Goal: Task Accomplishment & Management: Manage account settings

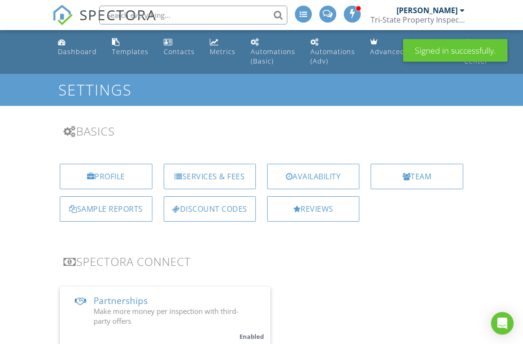
click at [76, 48] on div "Dashboard" at bounding box center [77, 51] width 39 height 9
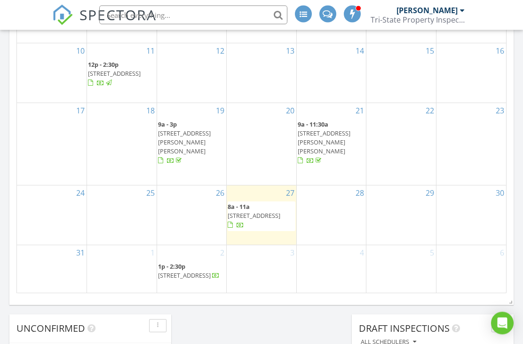
scroll to position [645, 0]
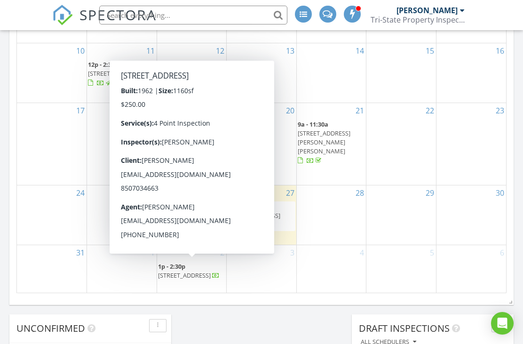
click at [188, 267] on link "1p - 2:30p 4480 Piano Rd, Graceville 32440" at bounding box center [189, 270] width 62 height 17
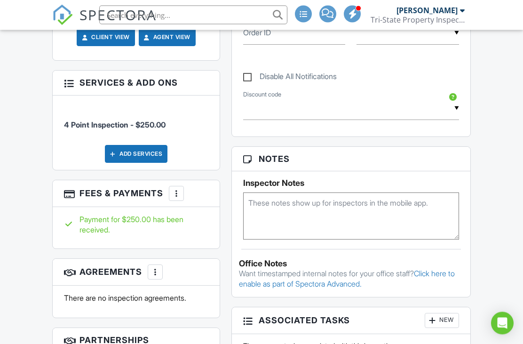
scroll to position [518, 0]
click at [138, 149] on div "Add Services" at bounding box center [136, 154] width 63 height 18
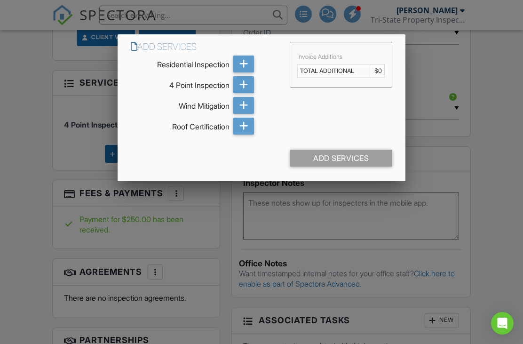
click at [247, 105] on icon at bounding box center [243, 105] width 9 height 17
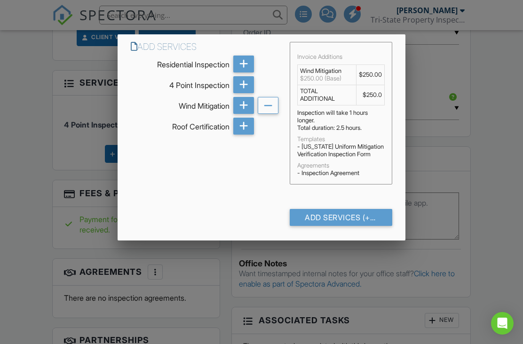
click at [374, 80] on td "$250.00" at bounding box center [370, 75] width 28 height 20
click at [372, 73] on td "$250.00" at bounding box center [370, 75] width 28 height 20
click at [375, 80] on td "$250.00" at bounding box center [370, 75] width 28 height 20
click at [350, 223] on div "Add Services (+ $250.0)" at bounding box center [341, 217] width 102 height 17
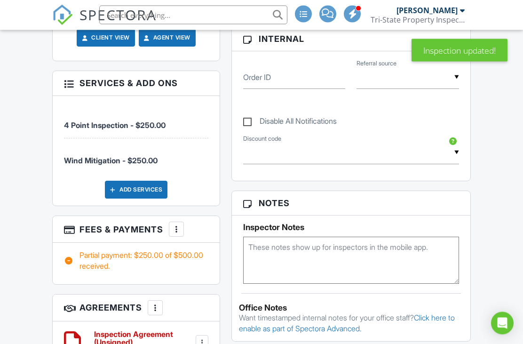
scroll to position [629, 0]
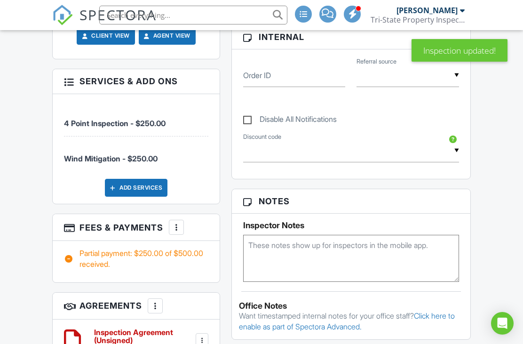
click at [148, 158] on span "Wind Mitigation - $250.00" at bounding box center [111, 158] width 94 height 9
click at [71, 88] on h3 "Services & Add ons" at bounding box center [136, 81] width 167 height 24
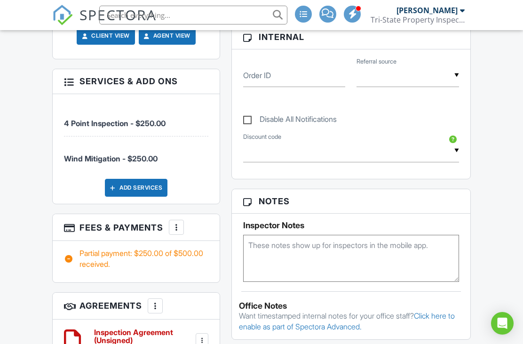
click at [73, 77] on div at bounding box center [68, 80] width 9 height 9
click at [64, 80] on div at bounding box center [68, 80] width 9 height 9
click at [170, 230] on div "More" at bounding box center [176, 227] width 15 height 15
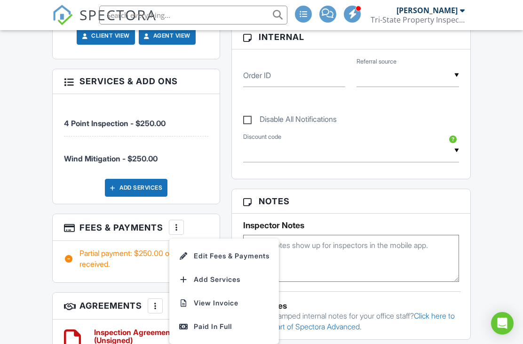
click at [231, 253] on li "Edit Fees & Payments" at bounding box center [224, 256] width 98 height 24
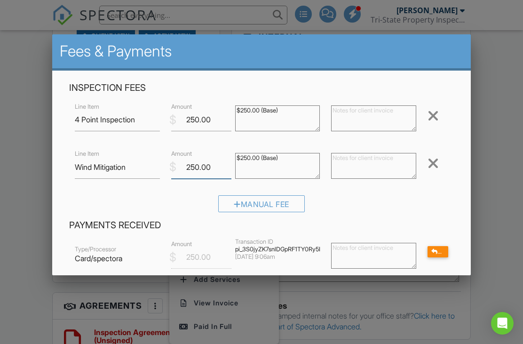
click at [215, 169] on input "250.00" at bounding box center [201, 167] width 60 height 23
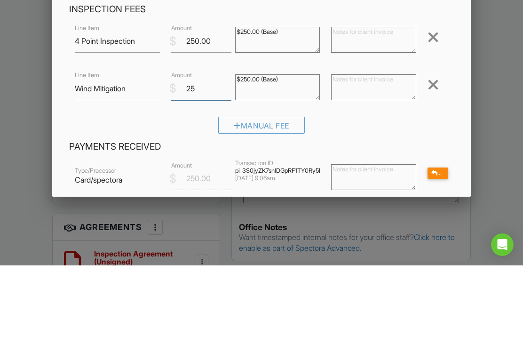
type input "2"
type input "50.00"
click at [296, 153] on textarea "$250.00 (Base)" at bounding box center [277, 166] width 85 height 26
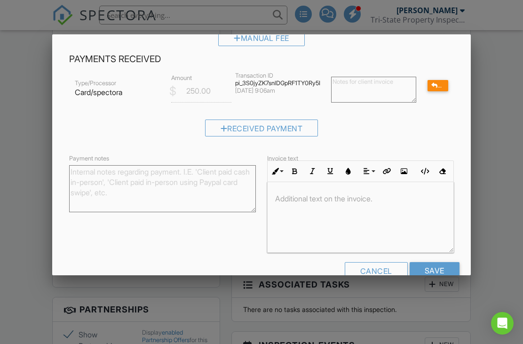
scroll to position [166, 0]
type textarea "$50.00"
click at [437, 276] on input "Save" at bounding box center [435, 271] width 50 height 17
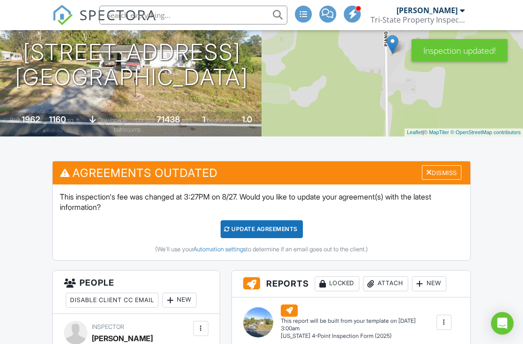
scroll to position [153, 0]
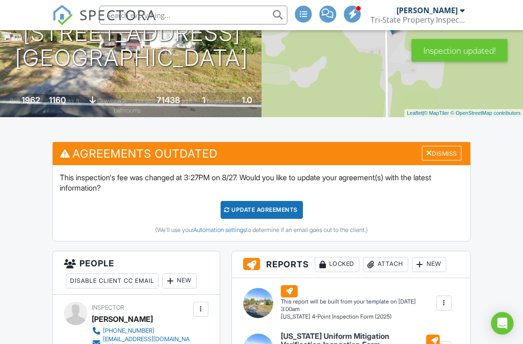
click at [268, 207] on div "Update Agreements" at bounding box center [262, 210] width 82 height 18
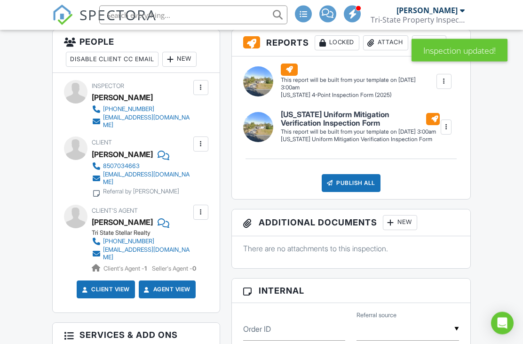
scroll to position [266, 0]
click at [201, 139] on div at bounding box center [200, 143] width 9 height 9
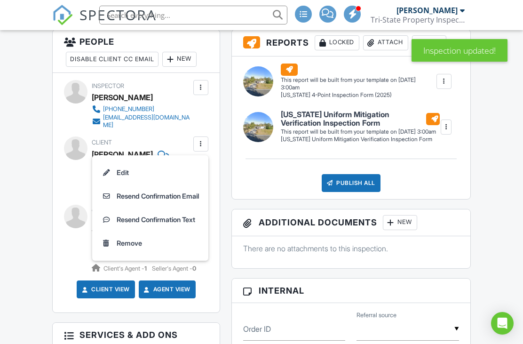
click at [168, 192] on li "Resend Confirmation Email" at bounding box center [150, 196] width 105 height 24
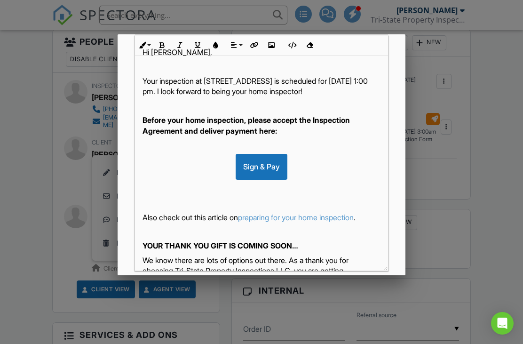
scroll to position [0, 0]
click at [225, 97] on p "Your inspection at [STREET_ADDRESS] is scheduled for [DATE] 1:00 pm. I look for…" at bounding box center [262, 86] width 238 height 21
click at [269, 176] on div "Sign & Pay" at bounding box center [262, 166] width 52 height 25
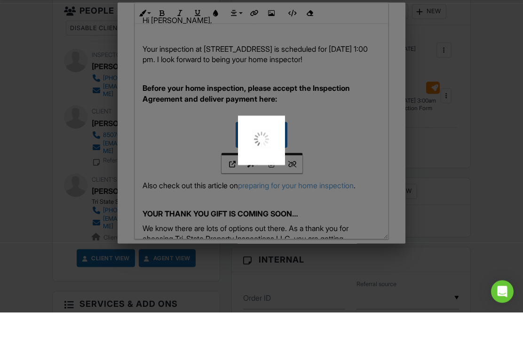
scroll to position [297, 0]
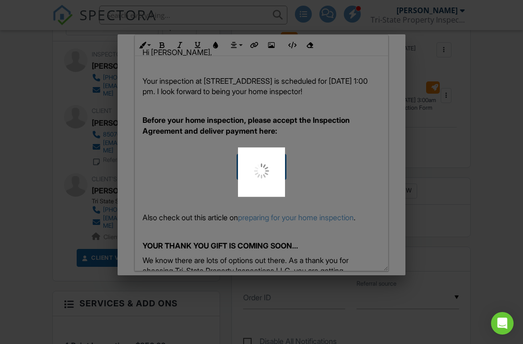
click at [454, 186] on div at bounding box center [261, 172] width 523 height 344
click at [352, 170] on div at bounding box center [261, 172] width 523 height 344
click at [452, 213] on div at bounding box center [261, 172] width 523 height 344
click at [474, 224] on div at bounding box center [261, 172] width 523 height 344
click at [476, 224] on div at bounding box center [261, 172] width 523 height 344
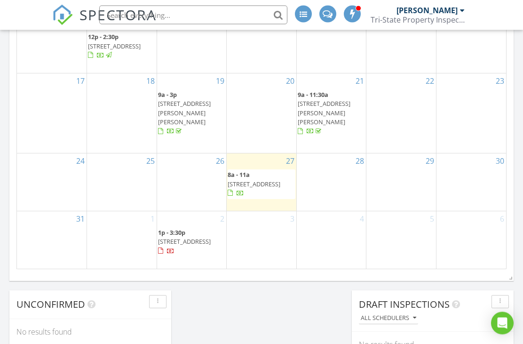
scroll to position [669, 0]
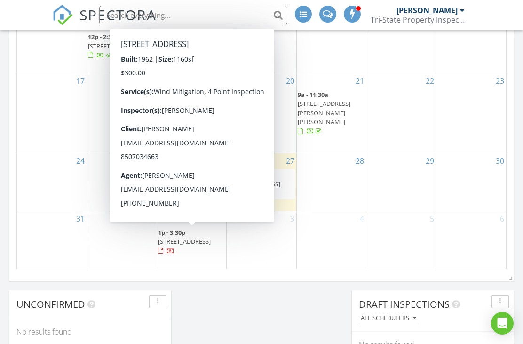
click at [188, 237] on span "4480 Piano Rd, Graceville 32440" at bounding box center [184, 241] width 53 height 8
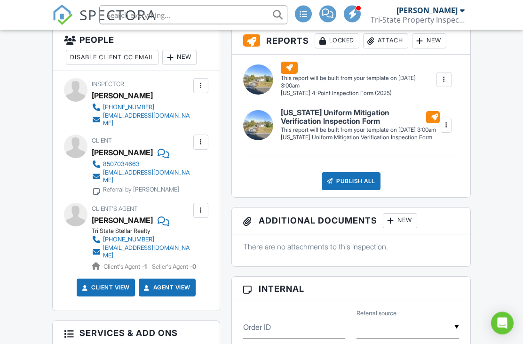
click at [199, 138] on div at bounding box center [200, 142] width 9 height 9
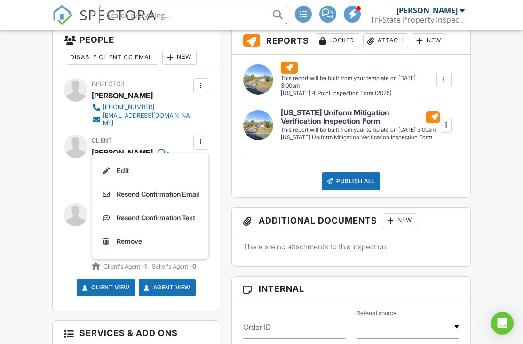
click at [160, 185] on li "Resend Confirmation Email" at bounding box center [150, 195] width 105 height 24
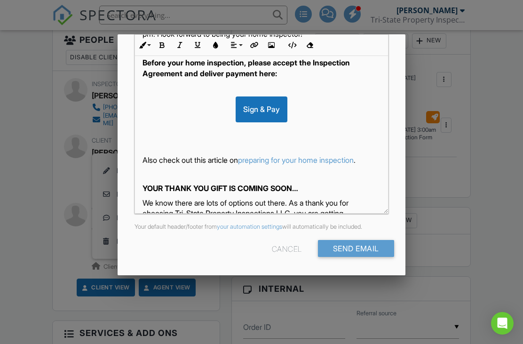
scroll to position [221, 0]
click at [354, 250] on input "Send Email" at bounding box center [356, 248] width 76 height 17
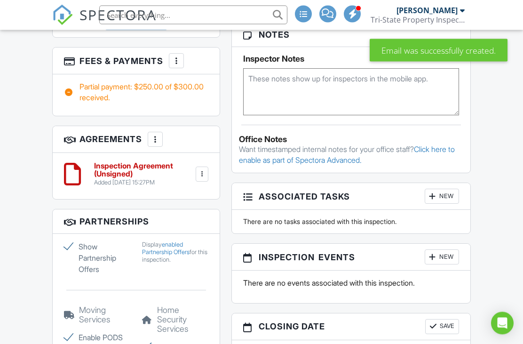
scroll to position [686, 0]
click at [202, 175] on div at bounding box center [201, 173] width 9 height 9
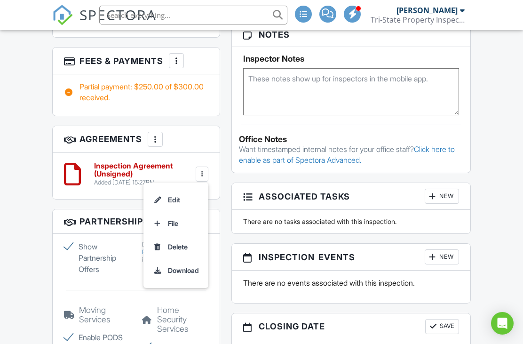
click at [211, 136] on h3 "Agreements More Add Agreement Edit Agreement Templates" at bounding box center [136, 139] width 167 height 27
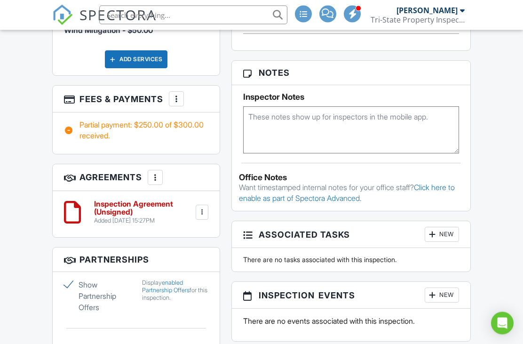
click at [161, 175] on div "More" at bounding box center [155, 177] width 15 height 15
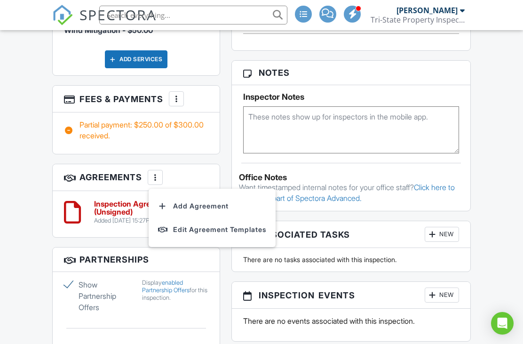
click at [213, 154] on div "People Disable Client CC Email New Client Client's Agent Listing Agent Add Anot…" at bounding box center [136, 143] width 179 height 993
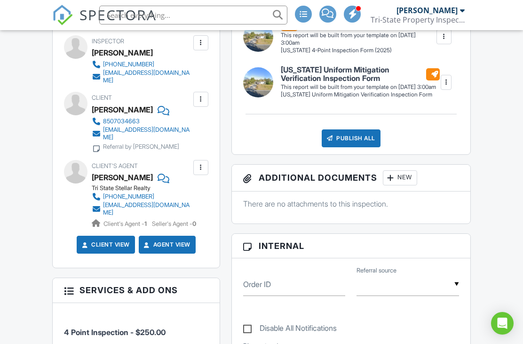
scroll to position [310, 0]
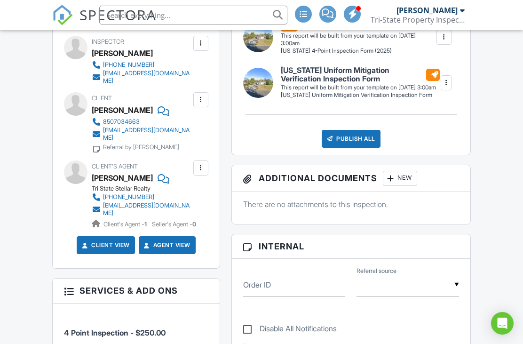
click at [206, 92] on div at bounding box center [200, 99] width 15 height 15
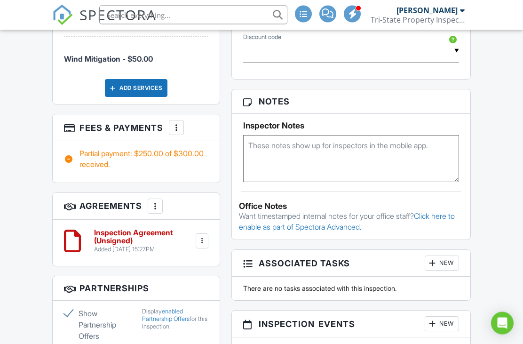
click at [201, 237] on div at bounding box center [201, 241] width 9 height 9
click at [175, 263] on li "Edit" at bounding box center [176, 267] width 54 height 24
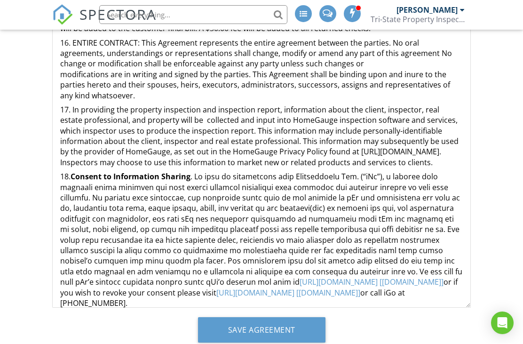
scroll to position [1243, 0]
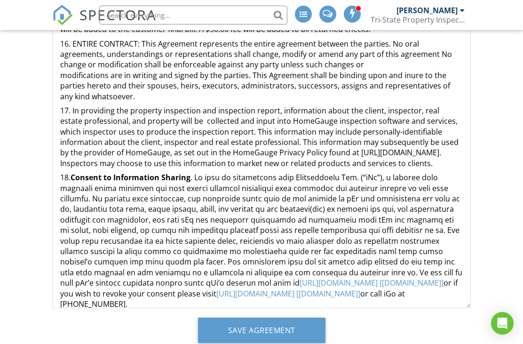
click at [254, 336] on input "Save Agreement" at bounding box center [261, 330] width 127 height 25
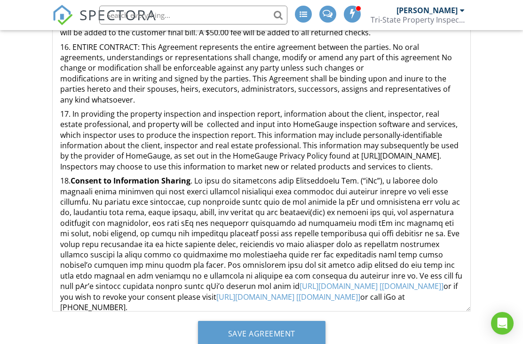
scroll to position [0, 0]
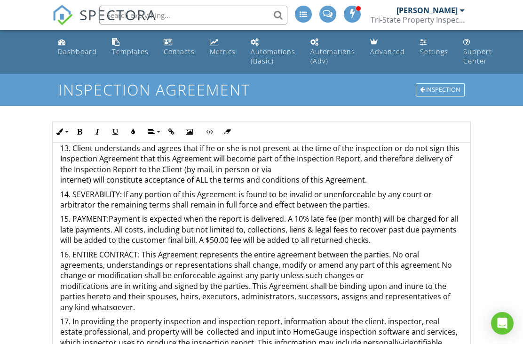
click at [72, 43] on link "Dashboard" at bounding box center [77, 47] width 47 height 27
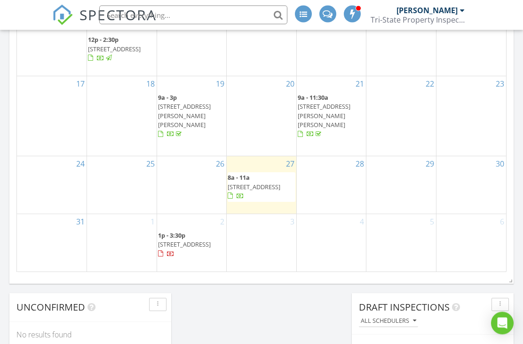
scroll to position [666, 0]
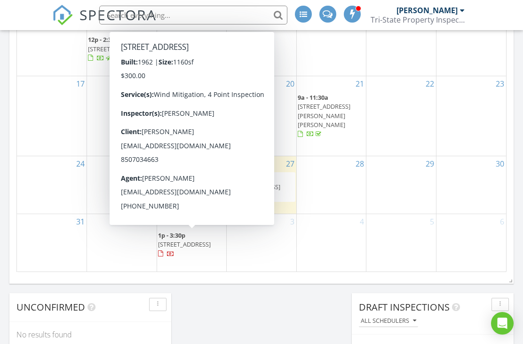
click at [187, 242] on span "4480 Piano Rd, Graceville 32440" at bounding box center [184, 244] width 53 height 8
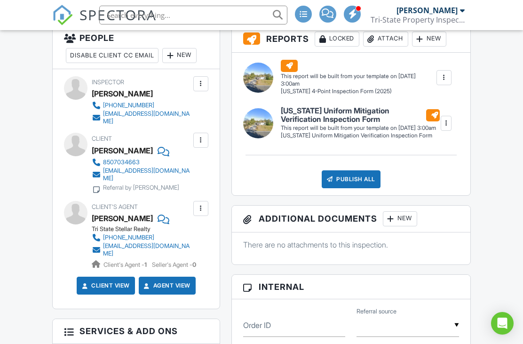
scroll to position [265, 0]
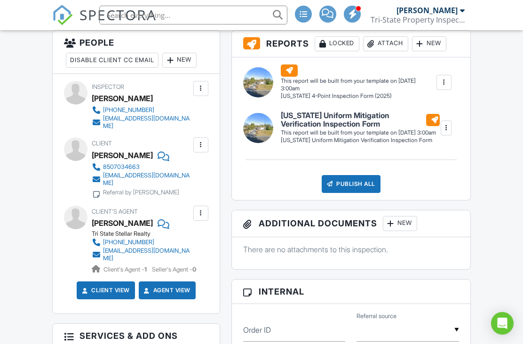
click at [202, 140] on div at bounding box center [200, 144] width 9 height 9
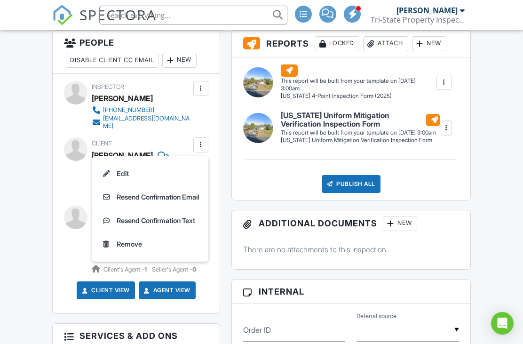
click at [162, 193] on li "Resend Confirmation Email" at bounding box center [150, 197] width 105 height 24
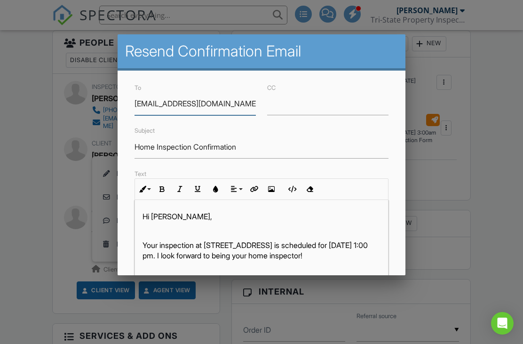
scroll to position [0, 0]
click at [502, 157] on div at bounding box center [261, 168] width 523 height 430
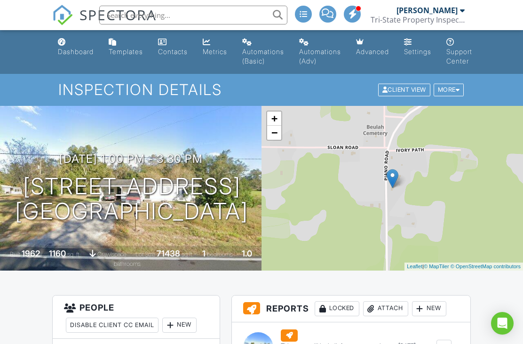
click at [64, 50] on div "Dashboard" at bounding box center [76, 52] width 36 height 8
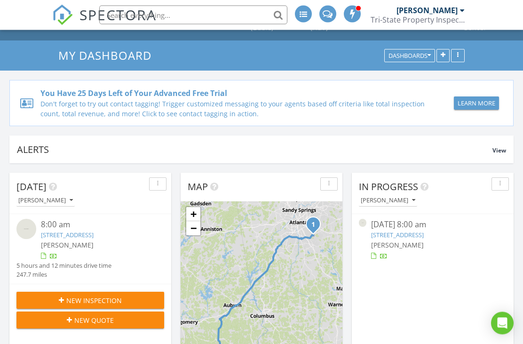
scroll to position [70, 0]
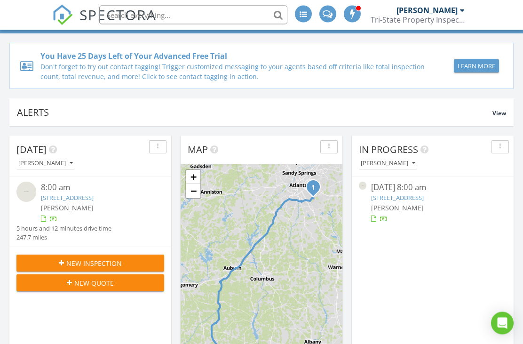
click at [88, 203] on div "[PERSON_NAME]" at bounding box center [96, 208] width 111 height 10
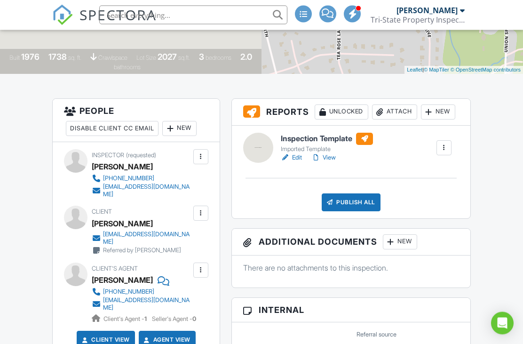
scroll to position [196, 0]
click at [310, 138] on h6 "Inspection Template" at bounding box center [327, 139] width 92 height 12
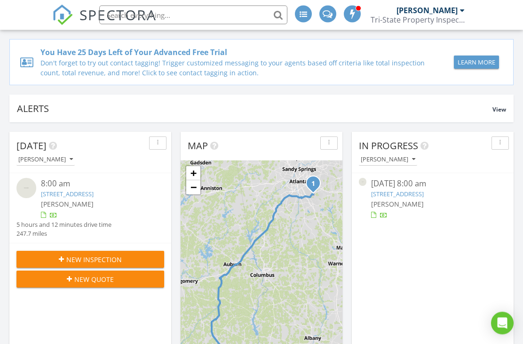
scroll to position [73, 0]
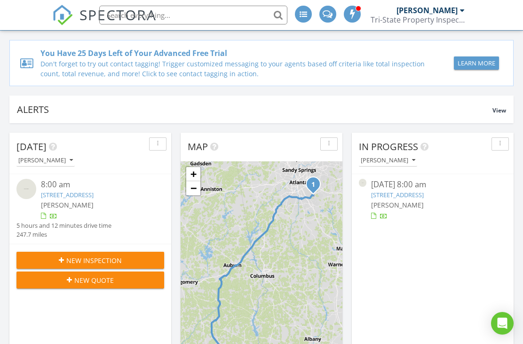
click at [101, 200] on div "[PERSON_NAME]" at bounding box center [96, 205] width 111 height 10
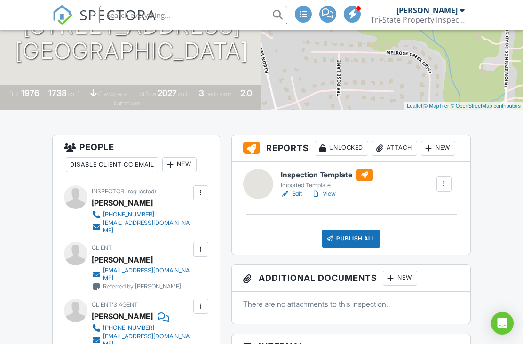
scroll to position [173, 0]
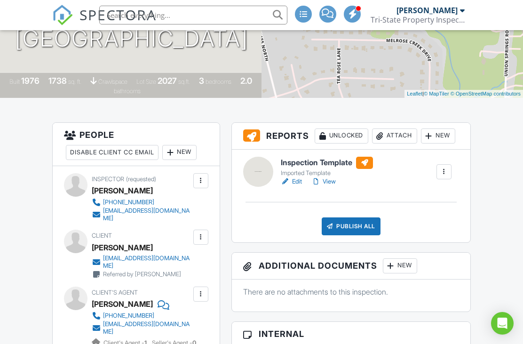
click at [316, 167] on h6 "Inspection Template" at bounding box center [327, 163] width 92 height 12
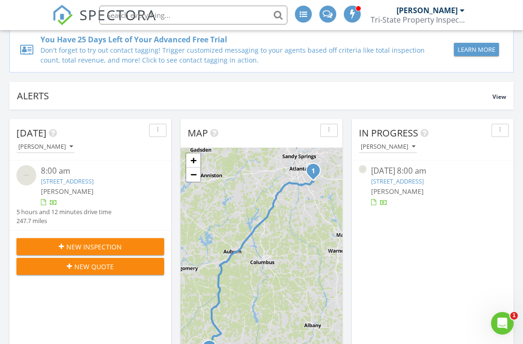
scroll to position [92, 0]
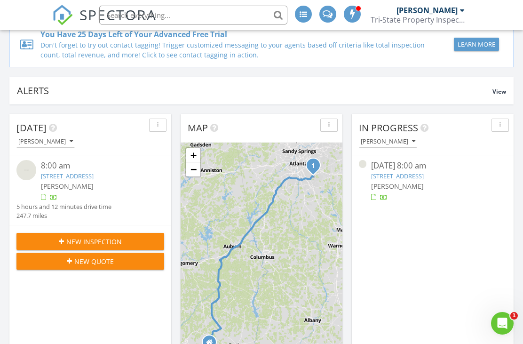
click at [88, 178] on link "[STREET_ADDRESS]" at bounding box center [67, 176] width 53 height 8
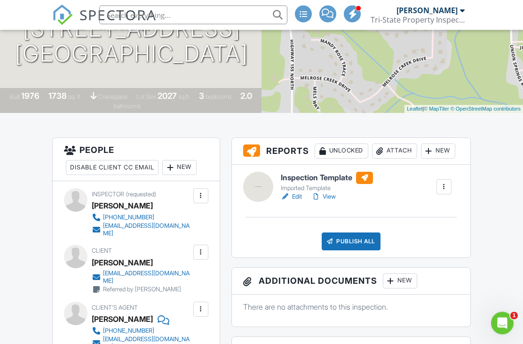
scroll to position [158, 0]
click at [300, 200] on link "Edit" at bounding box center [291, 196] width 21 height 9
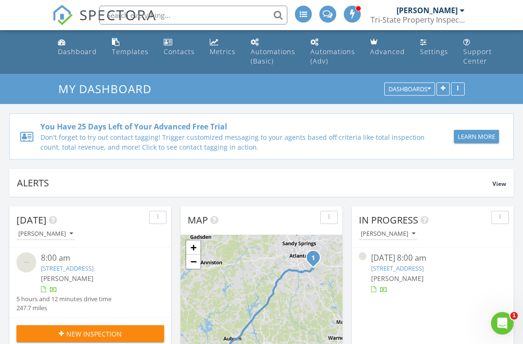
scroll to position [1609, 524]
